Goal: Transaction & Acquisition: Obtain resource

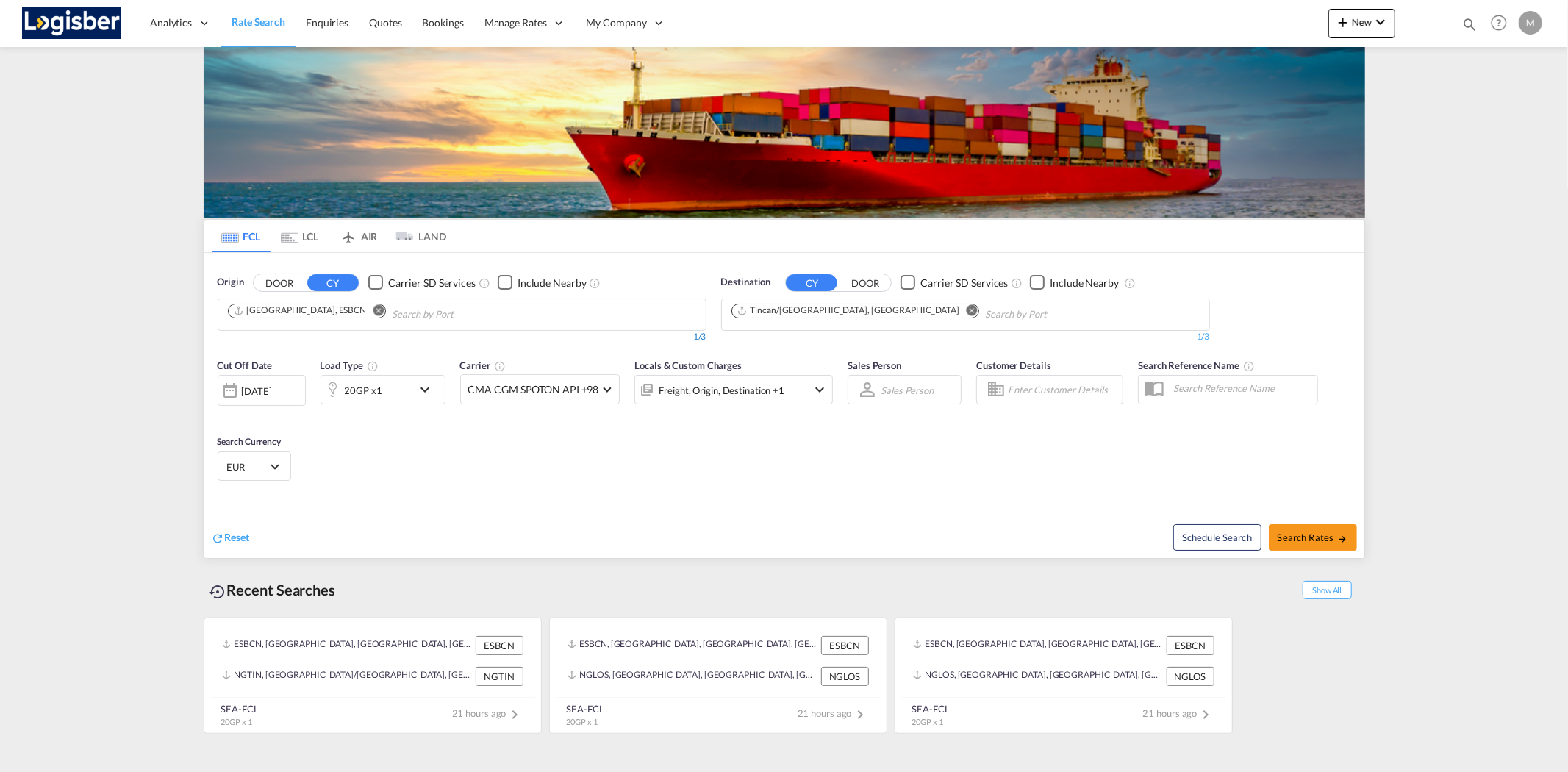
click at [373, 313] on md-icon "Remove" at bounding box center [377, 309] width 11 height 11
click at [966, 313] on md-icon "Remove" at bounding box center [971, 309] width 11 height 11
click at [818, 313] on body "Analytics Reports Dashboard Rate Search Enquiries Quotes Bookings" at bounding box center [784, 386] width 1568 height 772
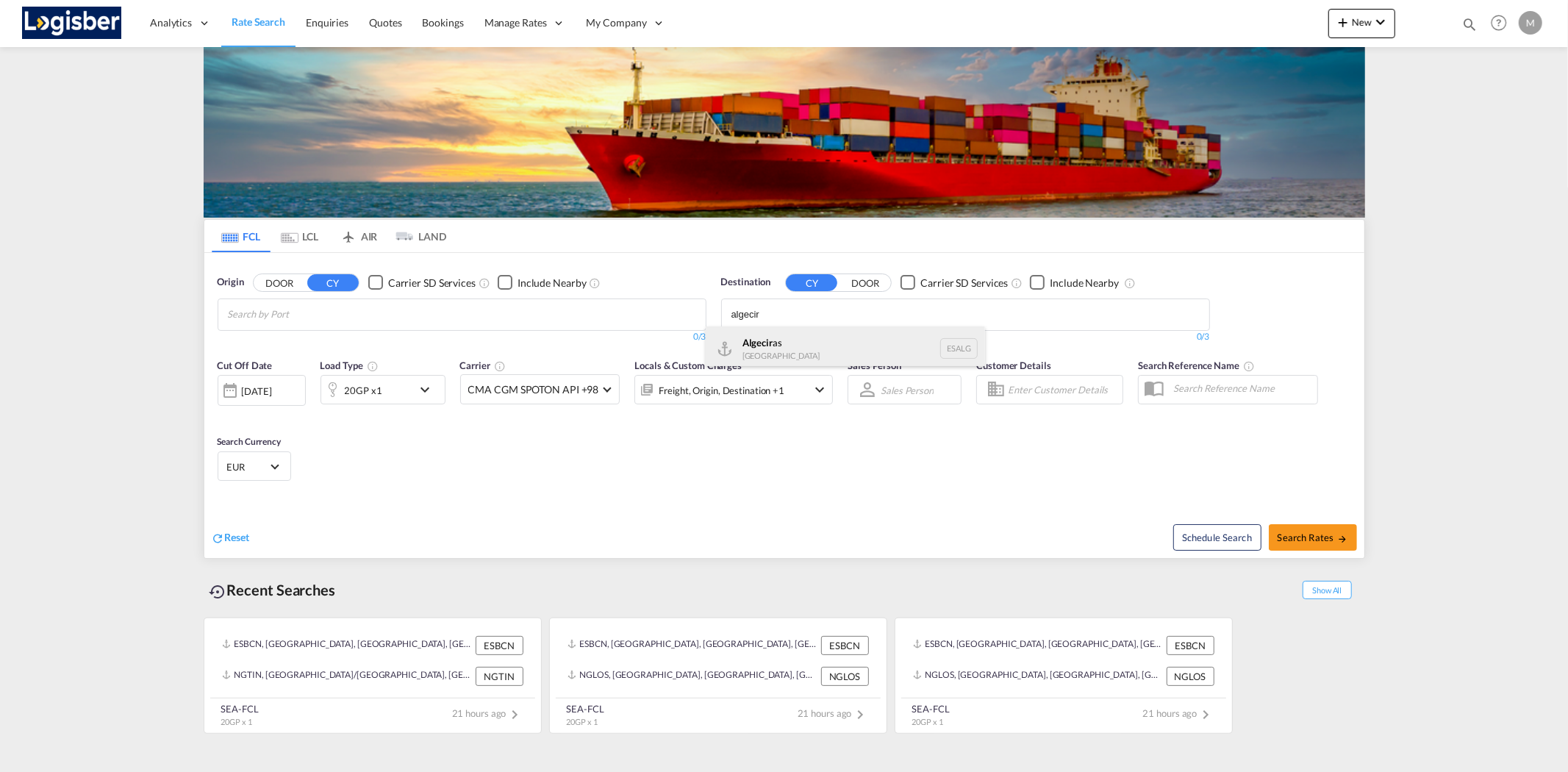
type input "algecir"
click at [798, 344] on div "Algecir as [GEOGRAPHIC_DATA] ESALG" at bounding box center [845, 348] width 279 height 44
click at [278, 319] on body "Analytics Reports Dashboard Rate Search Enquiries Quotes Bookings" at bounding box center [784, 386] width 1568 height 772
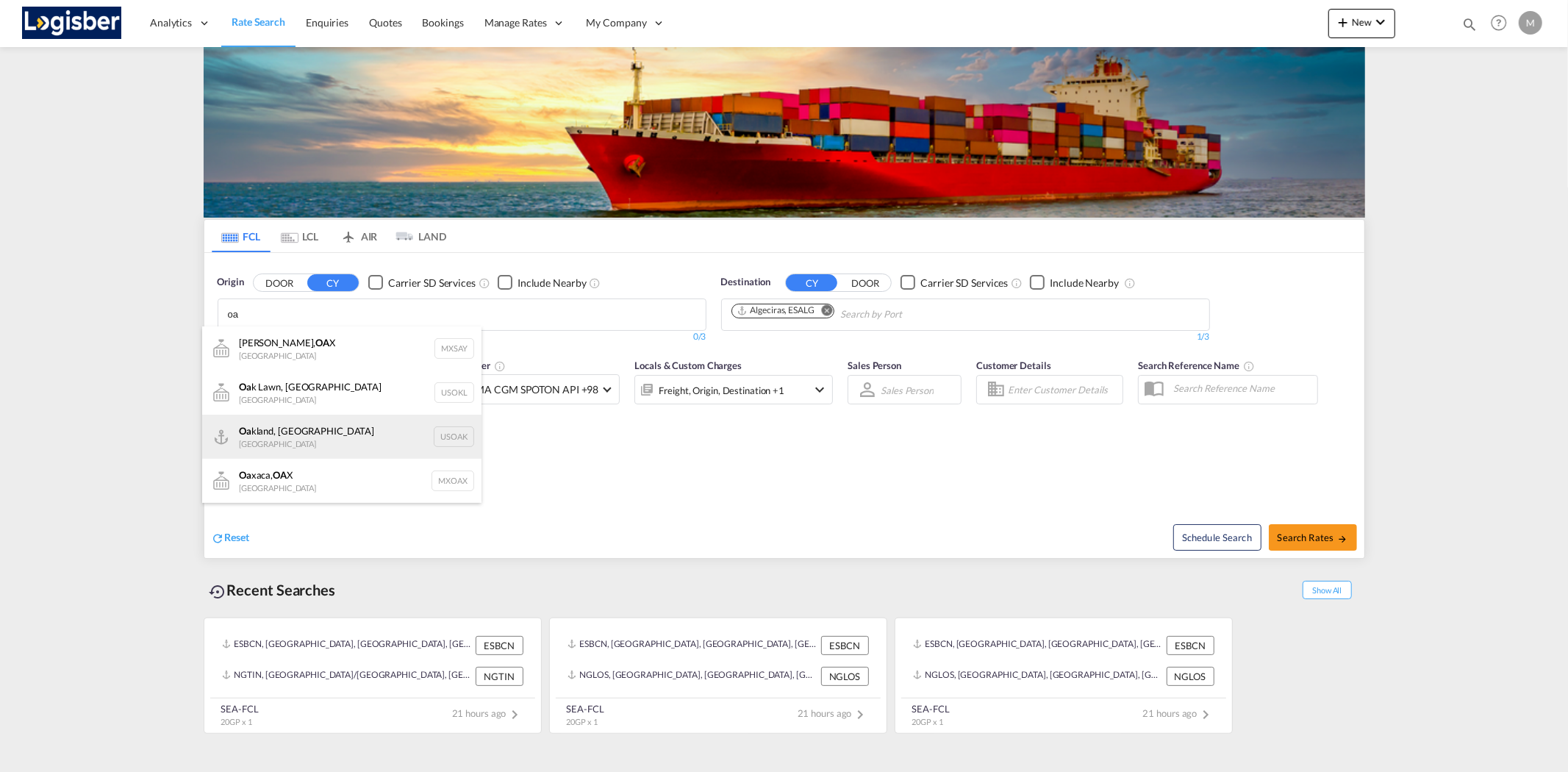
type input "oa"
click at [281, 439] on div "Oa kland, [GEOGRAPHIC_DATA] [GEOGRAPHIC_DATA] USOAK" at bounding box center [341, 436] width 279 height 44
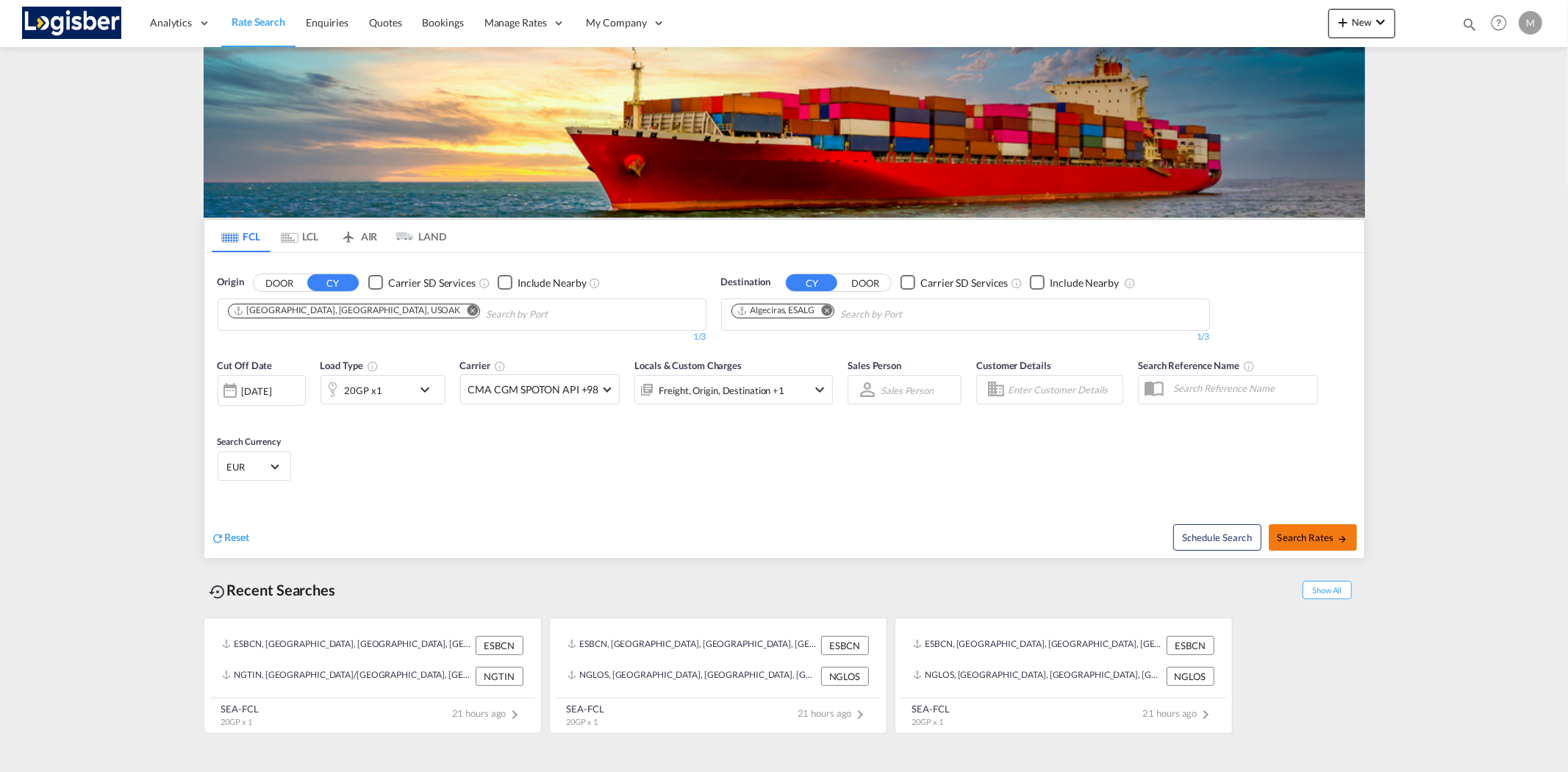
click at [1303, 539] on span "Search Rates" at bounding box center [1313, 537] width 71 height 12
type input "USOAK to ESALG / [DATE]"
